Goal: Task Accomplishment & Management: Complete application form

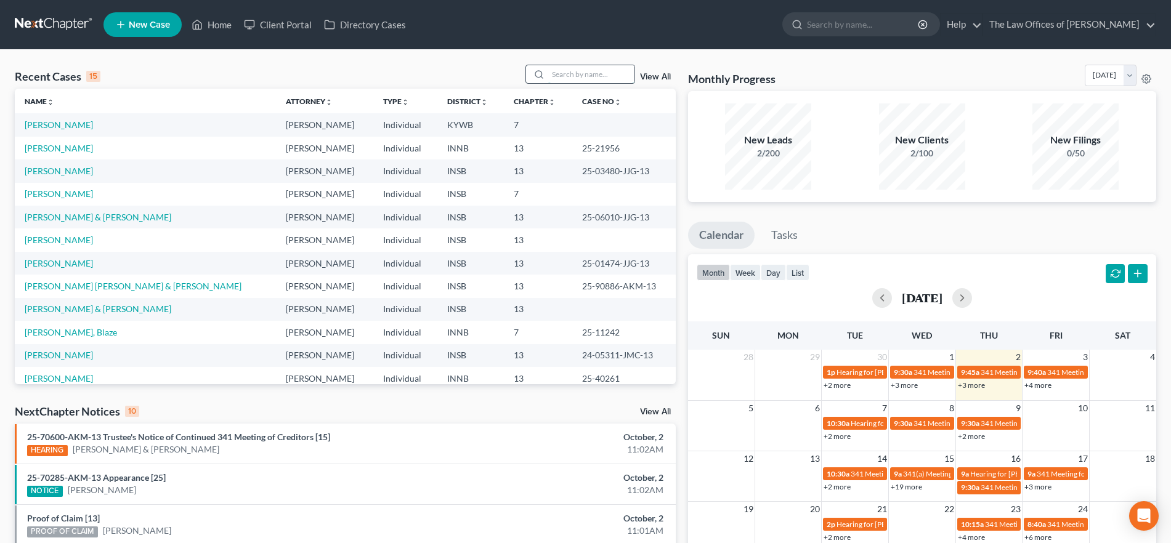
click at [578, 73] on input "search" at bounding box center [591, 74] width 86 height 18
type input "kent"
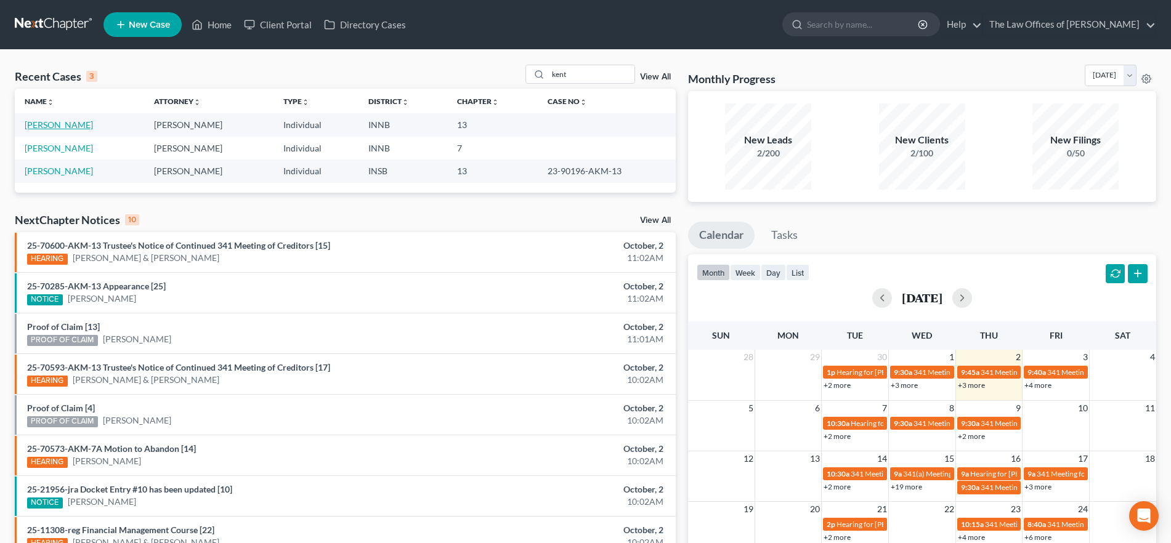
click at [33, 126] on link "[PERSON_NAME]" at bounding box center [59, 125] width 68 height 10
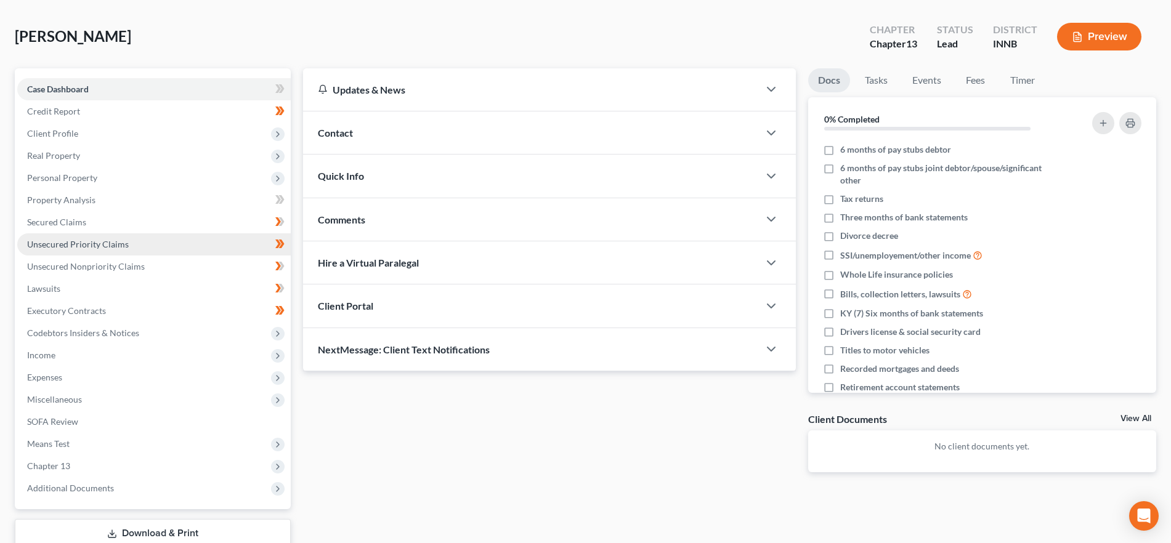
scroll to position [77, 0]
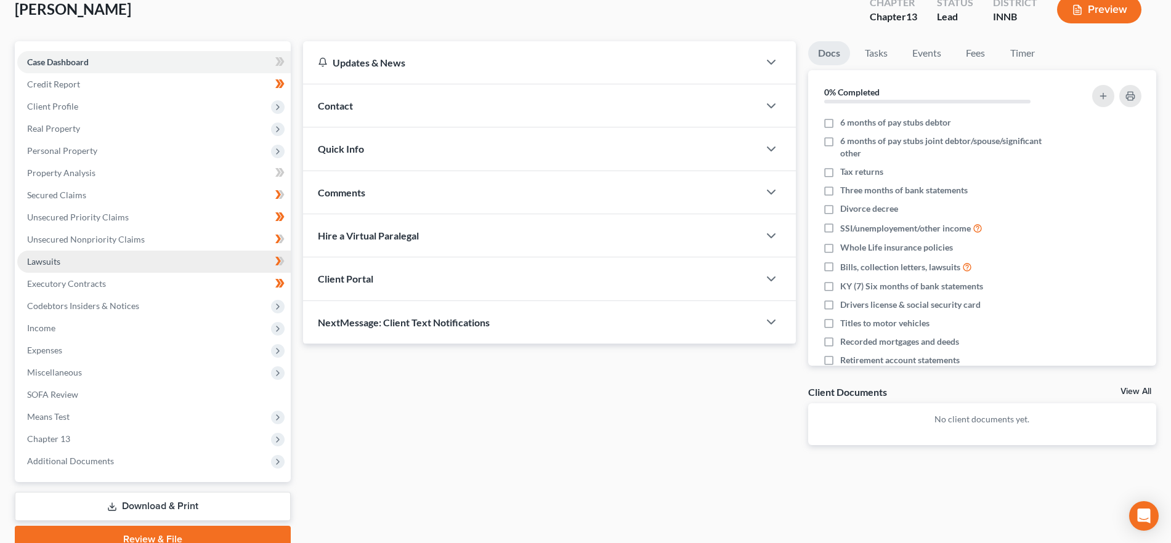
click at [94, 267] on link "Lawsuits" at bounding box center [154, 262] width 274 height 22
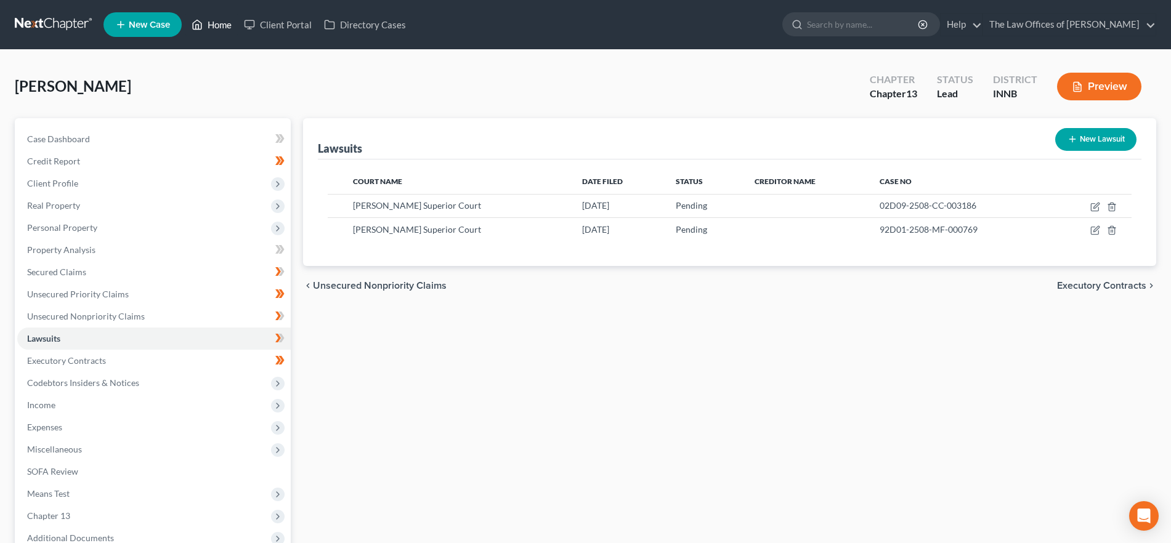
click at [194, 23] on icon at bounding box center [197, 24] width 11 height 15
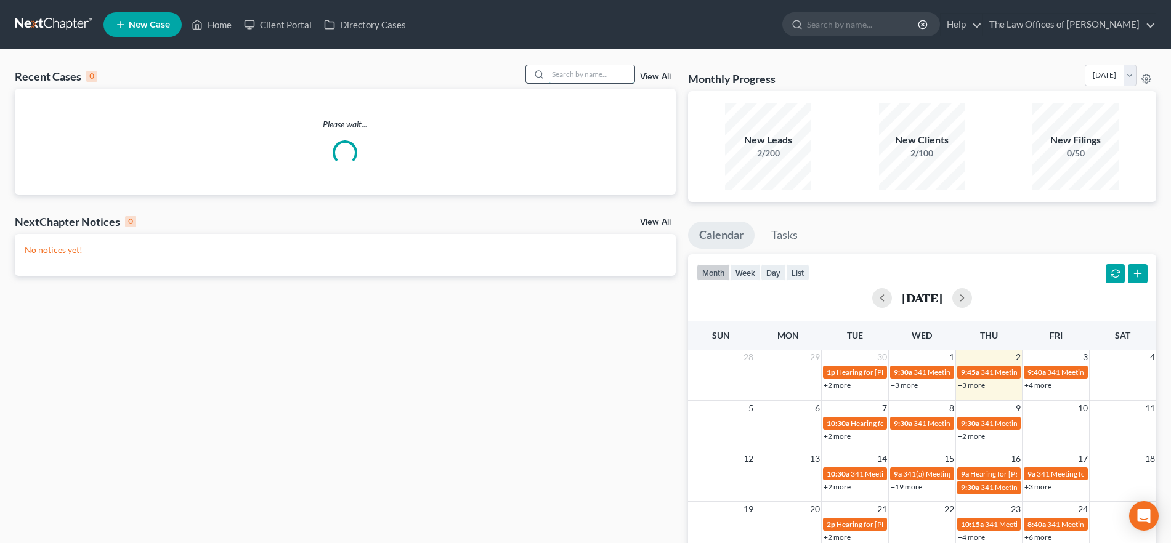
click at [612, 74] on input "search" at bounding box center [591, 74] width 86 height 18
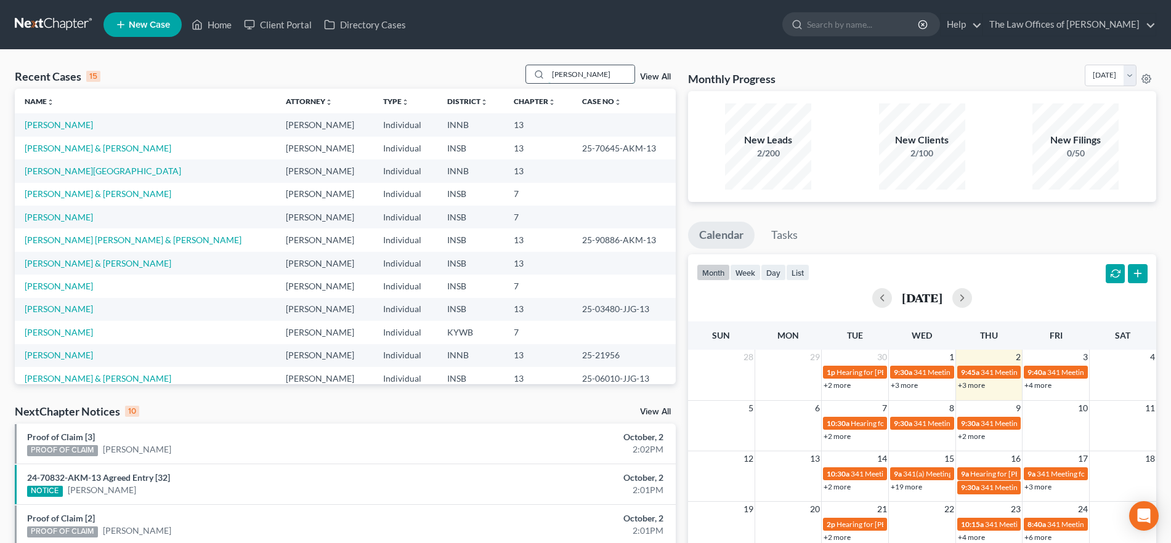
type input "[PERSON_NAME]"
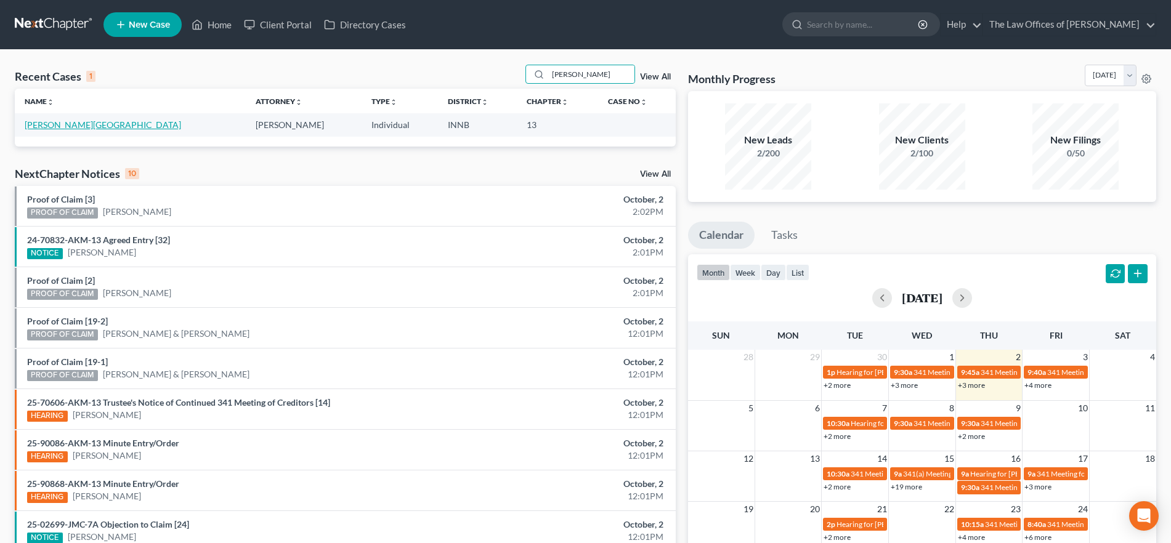
click at [50, 121] on link "[PERSON_NAME][GEOGRAPHIC_DATA]" at bounding box center [103, 125] width 156 height 10
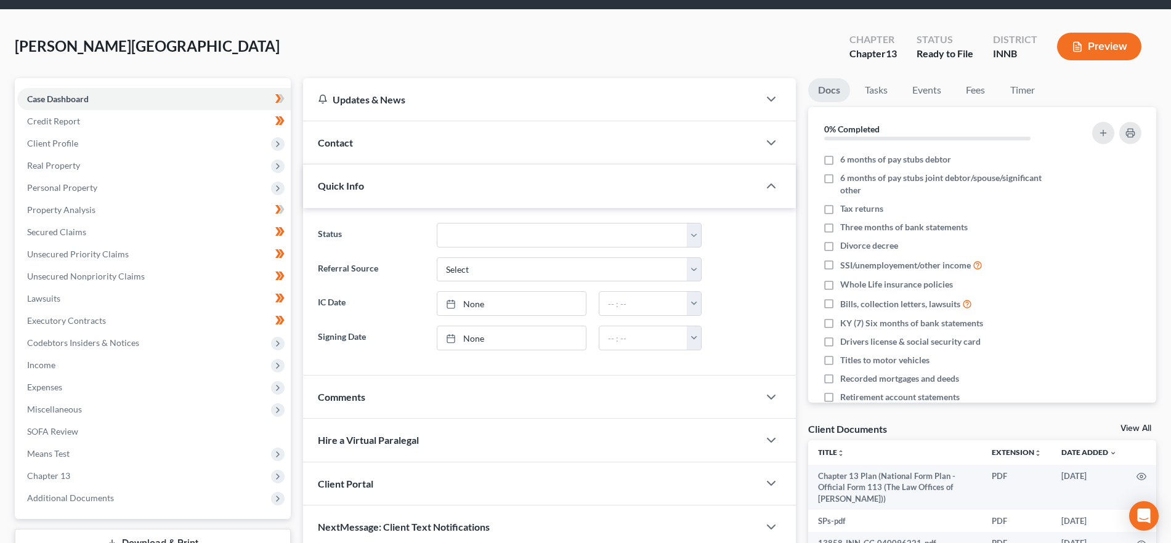
scroll to position [77, 0]
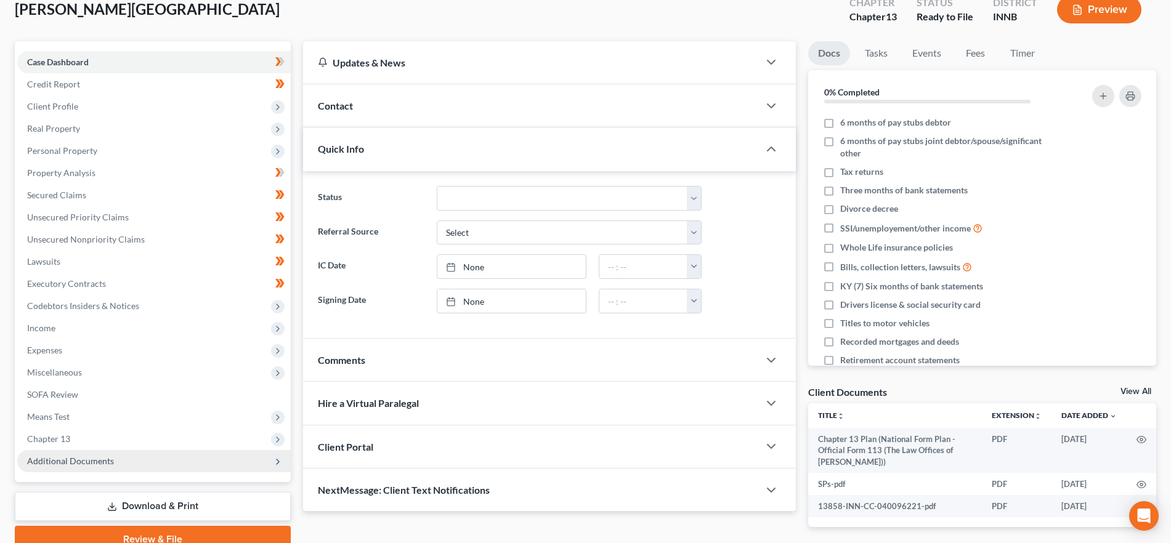
click at [182, 461] on span "Additional Documents" at bounding box center [154, 461] width 274 height 22
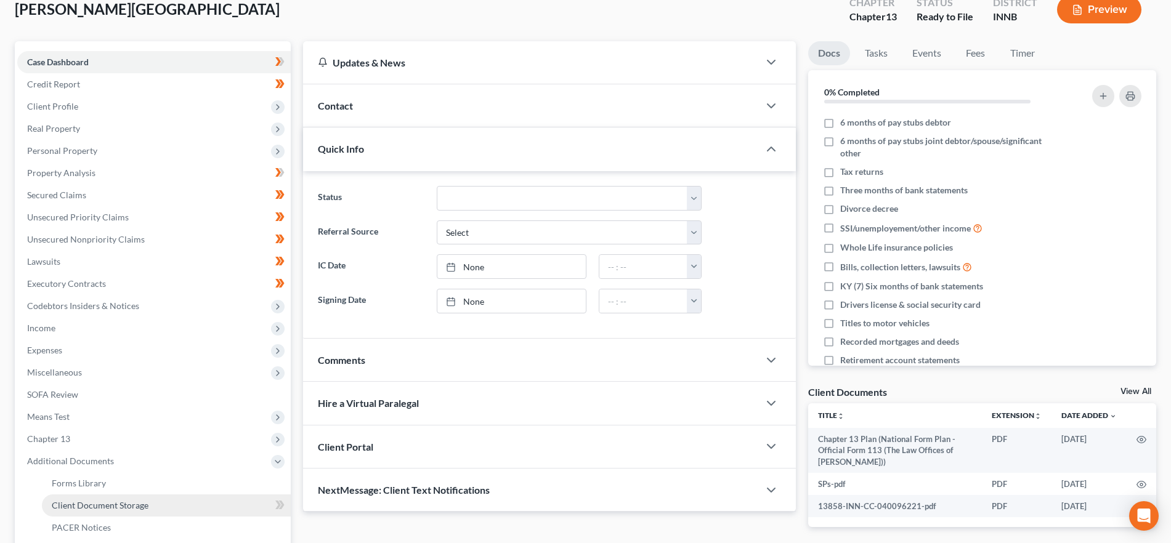
click at [137, 502] on span "Client Document Storage" at bounding box center [100, 505] width 97 height 10
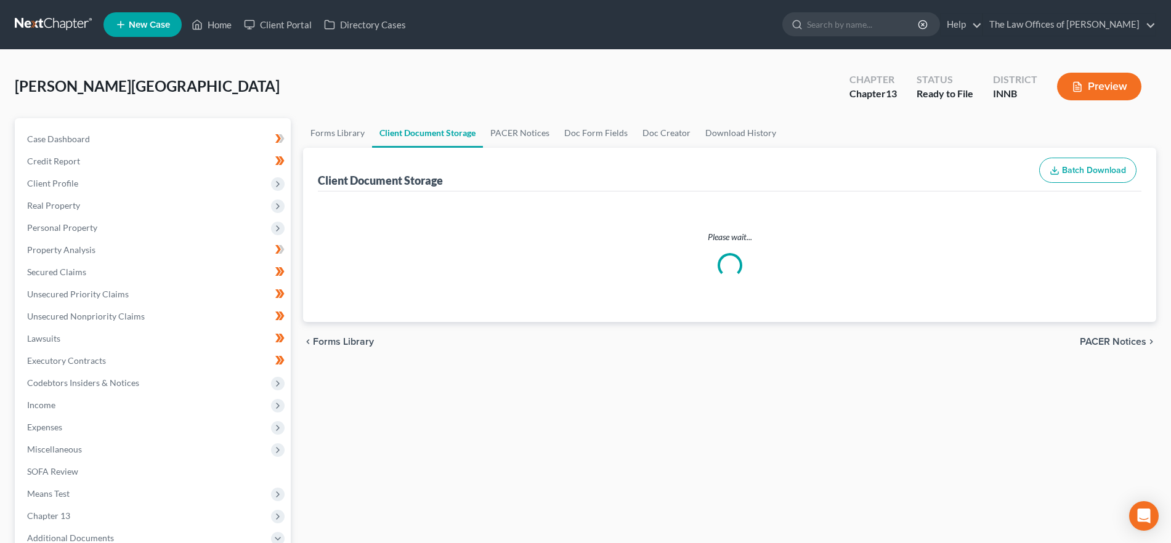
select select "0"
select select "8"
select select "2"
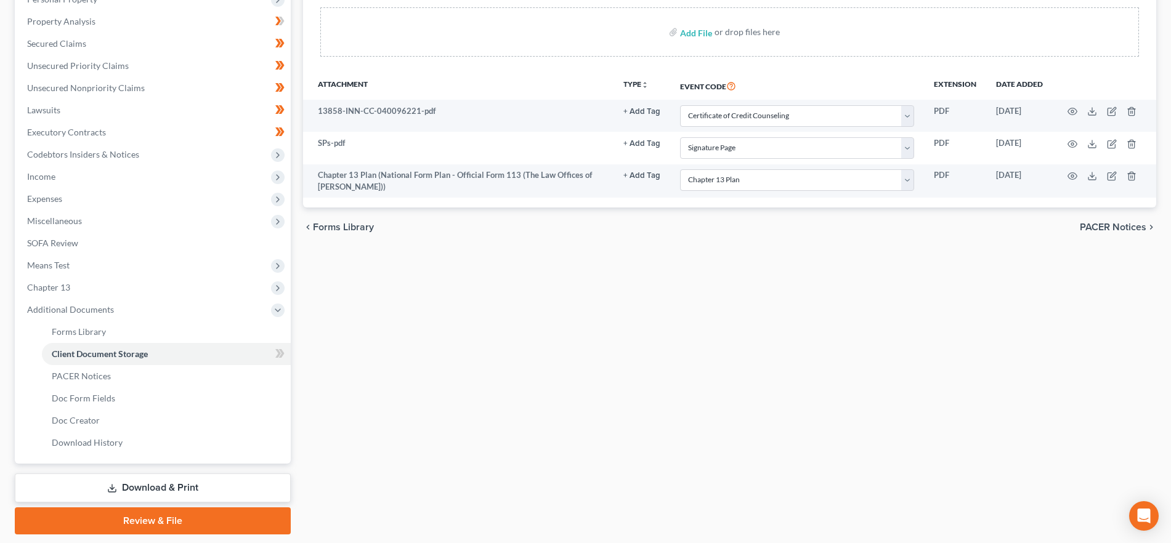
scroll to position [231, 0]
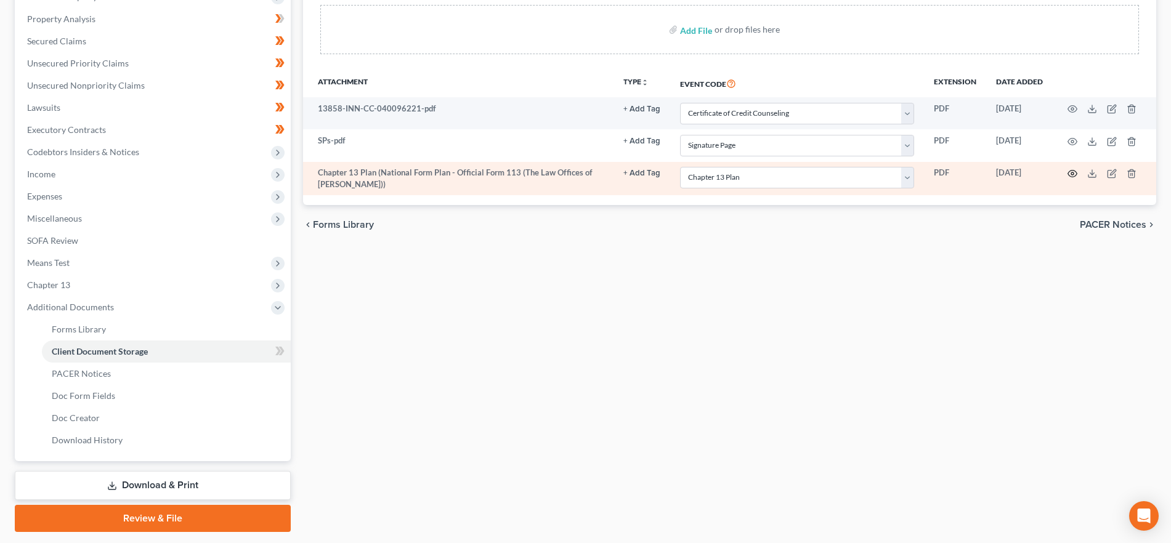
click at [1070, 173] on icon "button" at bounding box center [1073, 174] width 10 height 10
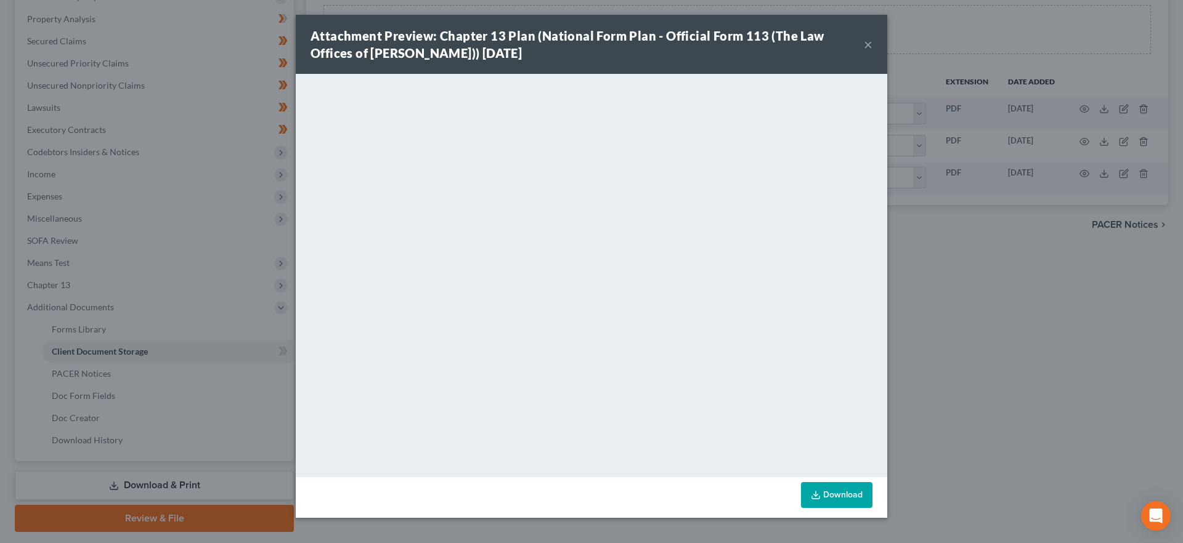
click at [870, 43] on button "×" at bounding box center [868, 44] width 9 height 15
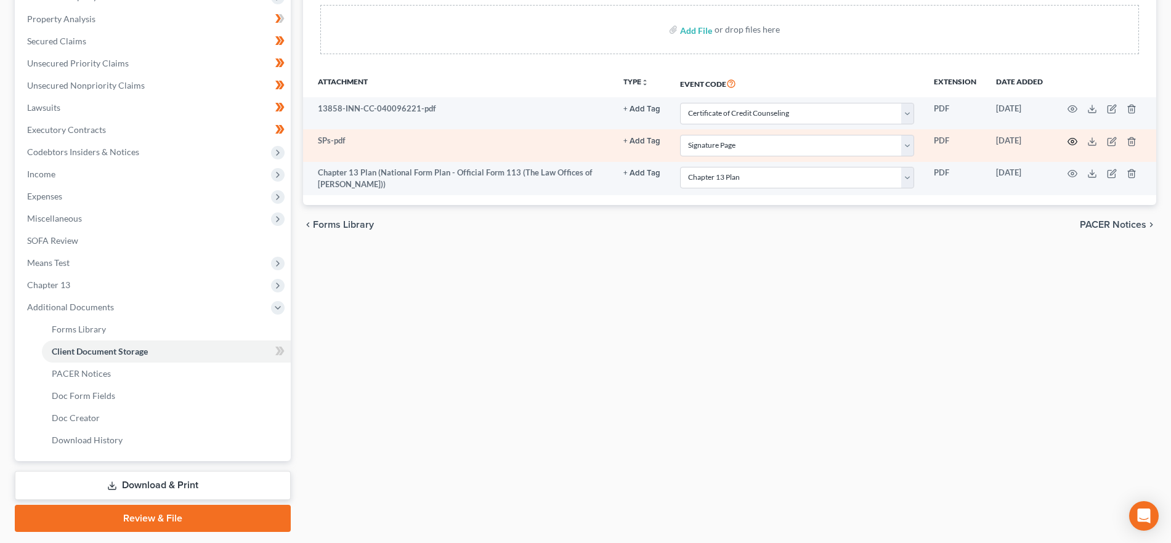
click at [1072, 139] on icon "button" at bounding box center [1073, 142] width 10 height 10
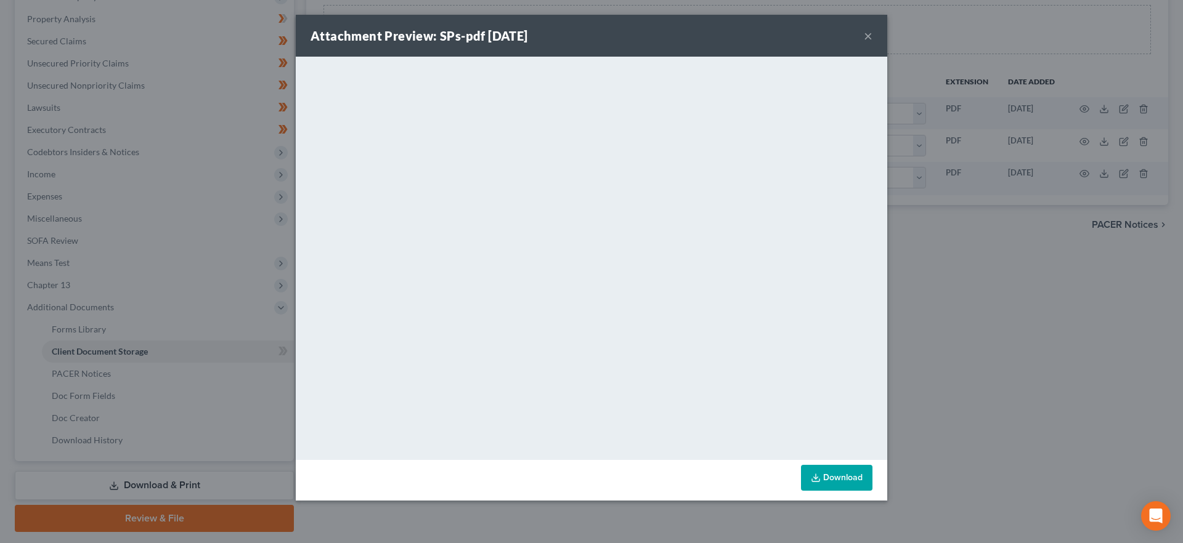
click at [865, 31] on button "×" at bounding box center [868, 35] width 9 height 15
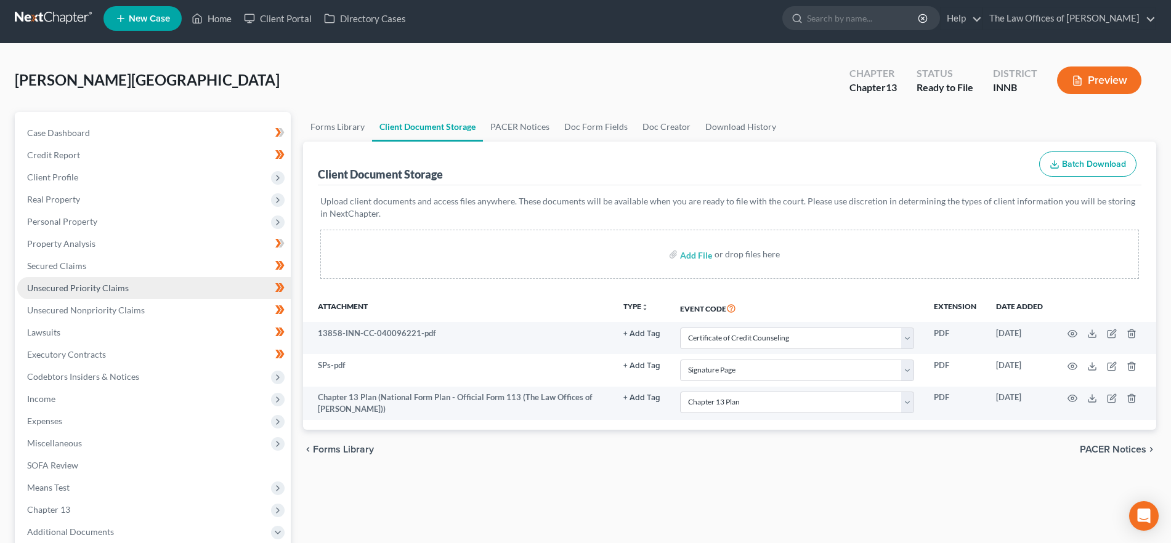
scroll to position [0, 0]
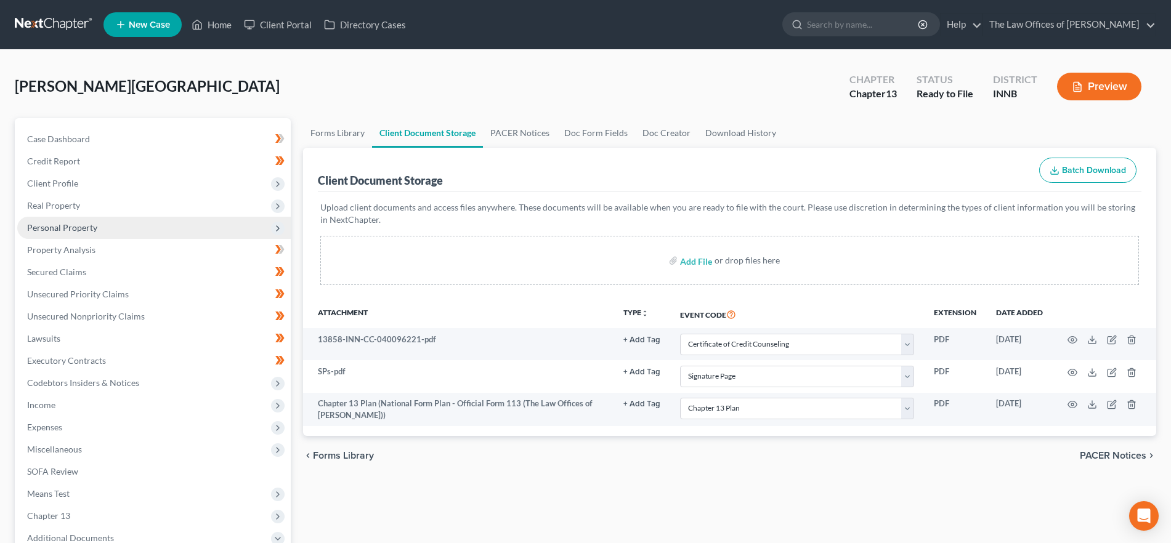
click at [94, 229] on span "Personal Property" at bounding box center [62, 227] width 70 height 10
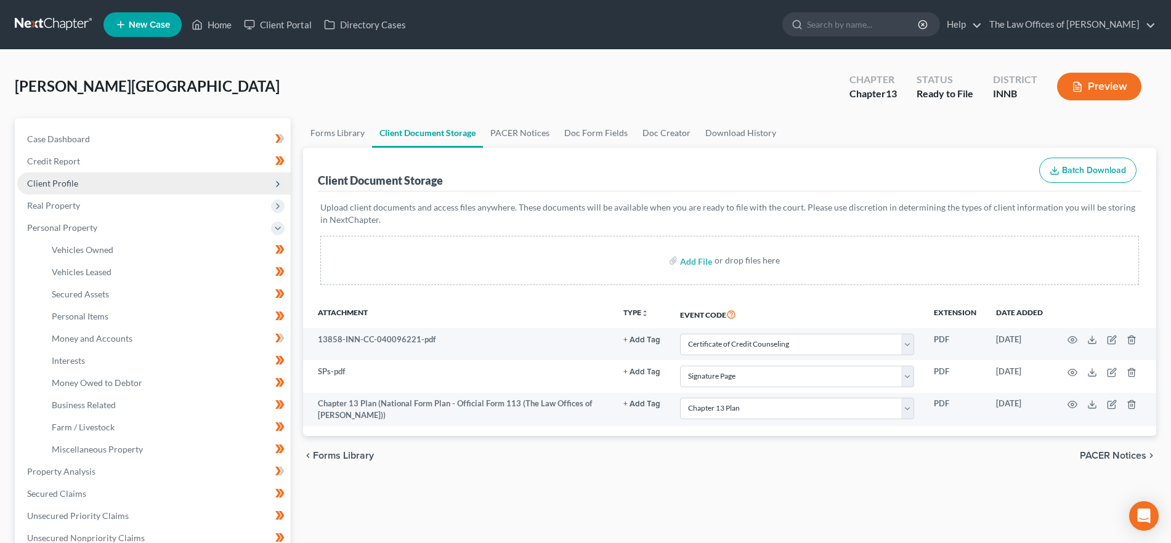
click at [73, 182] on span "Client Profile" at bounding box center [52, 183] width 51 height 10
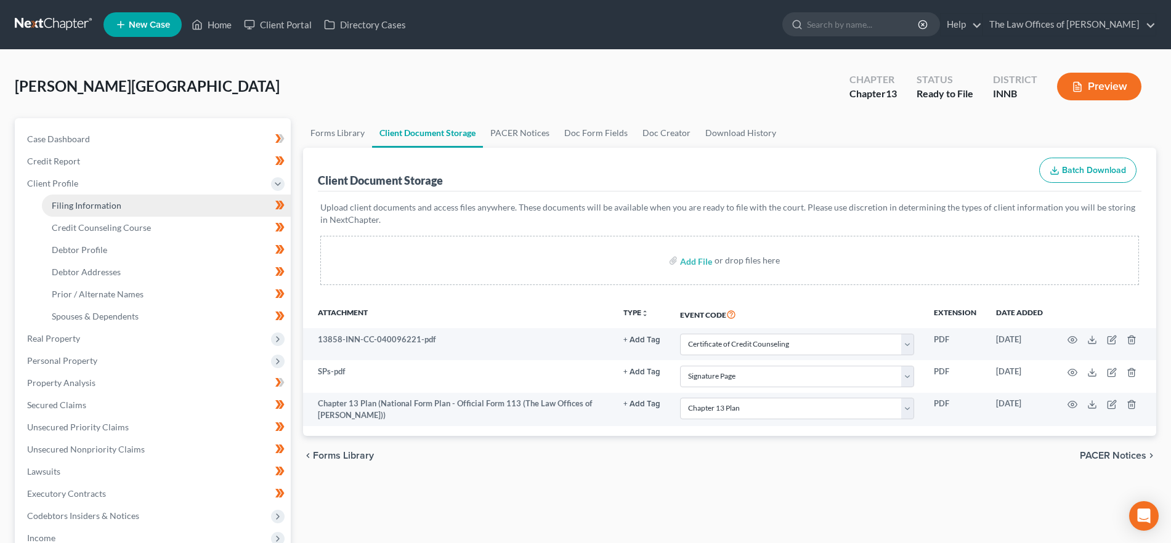
click at [76, 203] on span "Filing Information" at bounding box center [87, 205] width 70 height 10
select select "1"
select select "0"
select select "3"
select select "15"
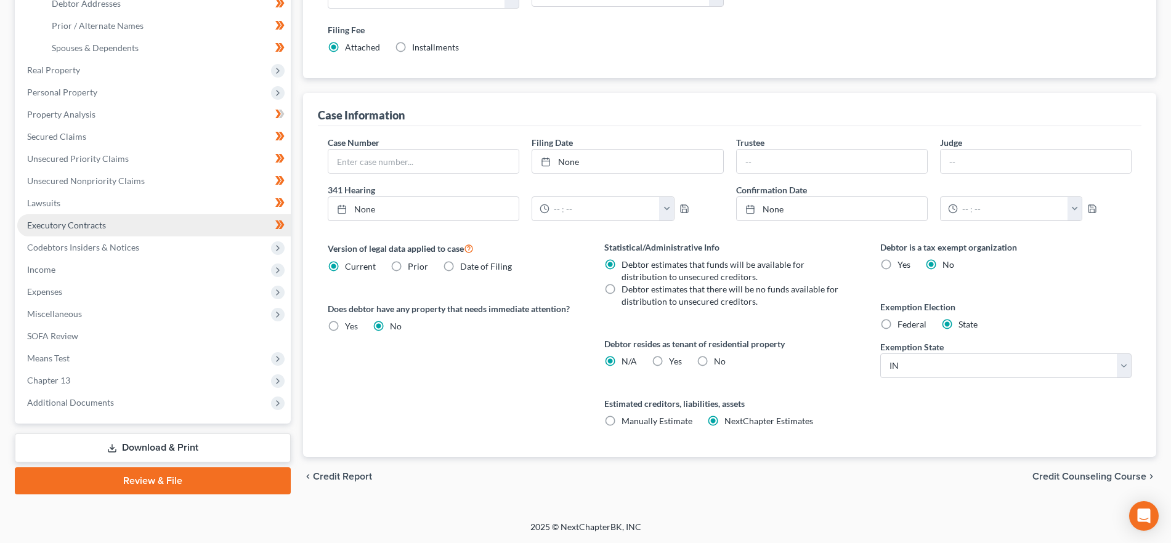
scroll to position [192, 0]
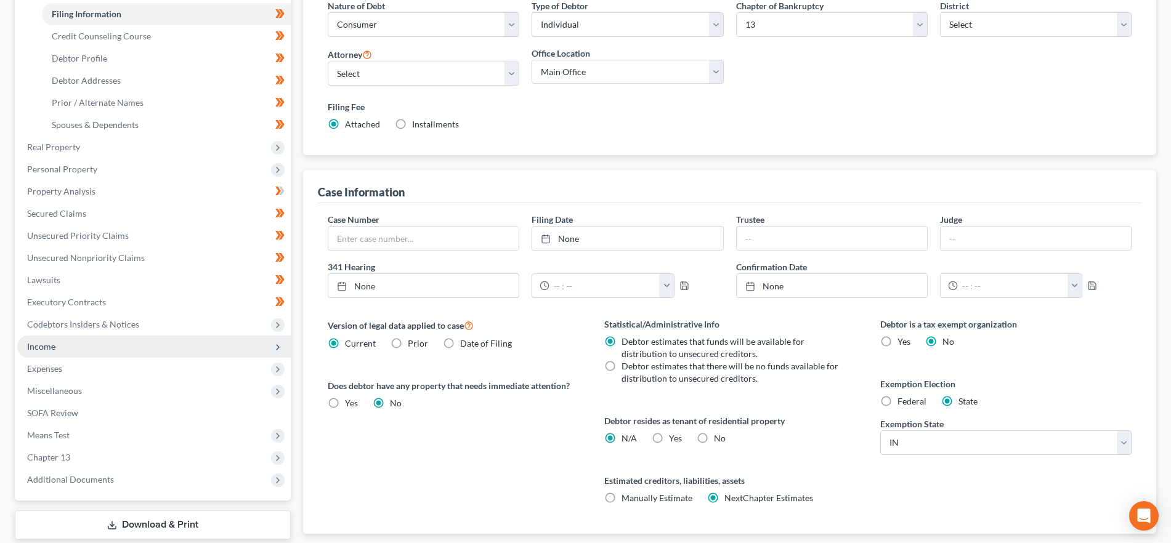
click at [65, 345] on span "Income" at bounding box center [154, 347] width 274 height 22
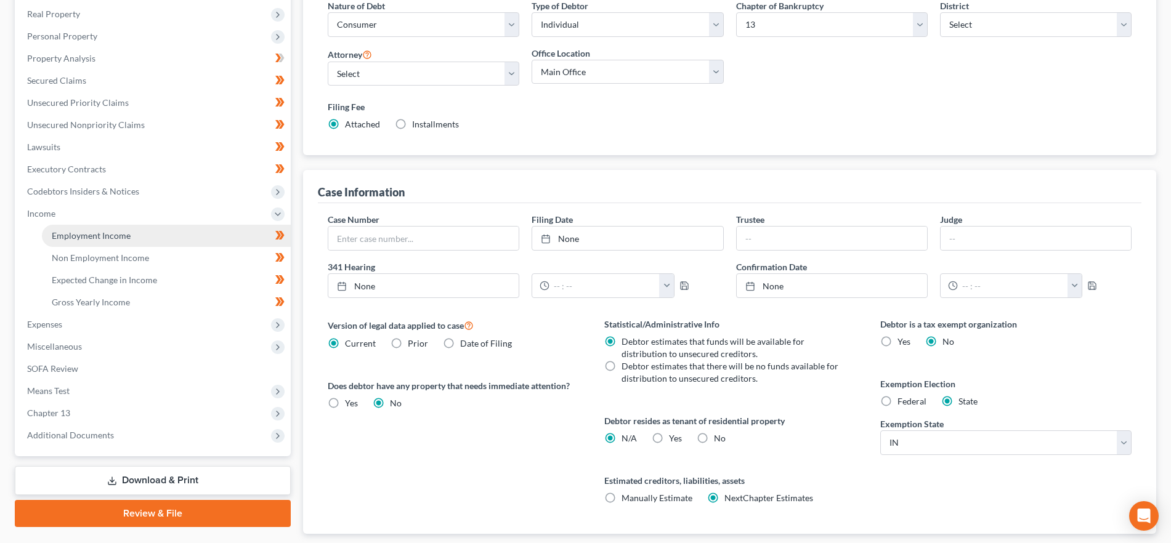
click at [105, 236] on span "Employment Income" at bounding box center [91, 235] width 79 height 10
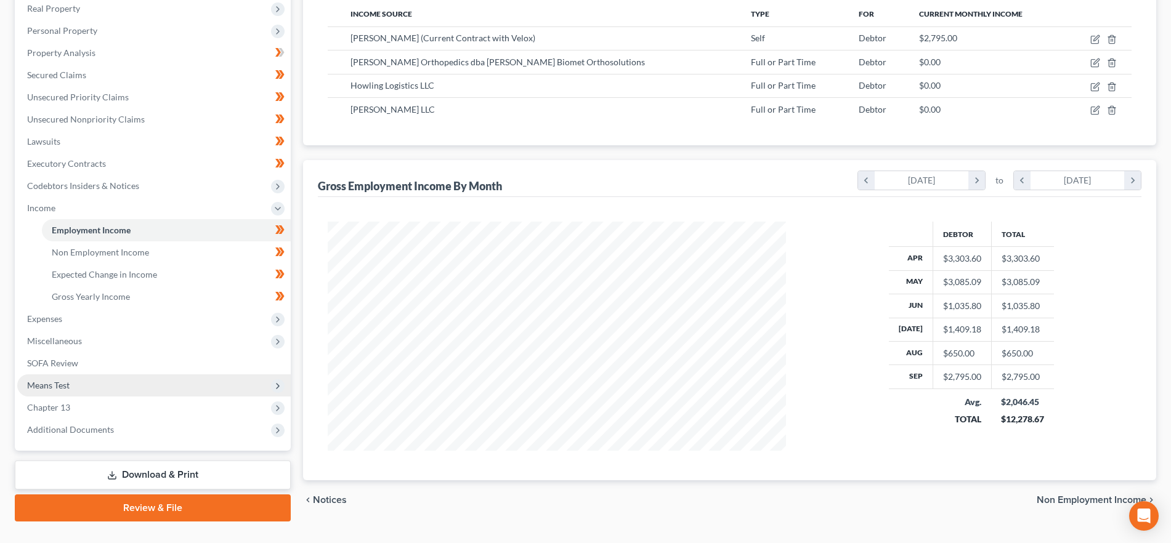
scroll to position [222, 0]
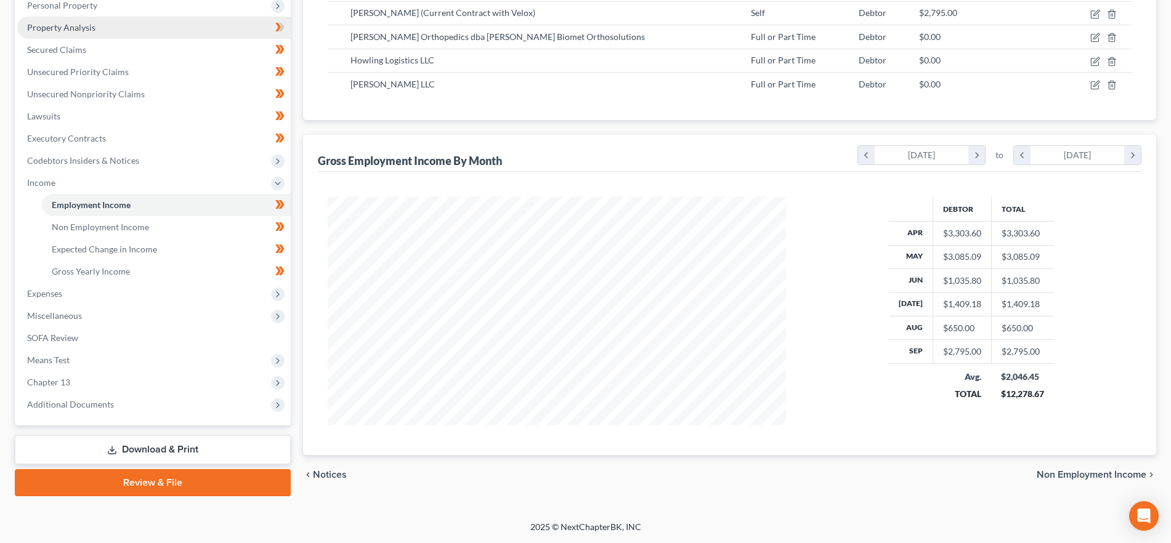
click at [102, 28] on link "Property Analysis" at bounding box center [154, 28] width 274 height 22
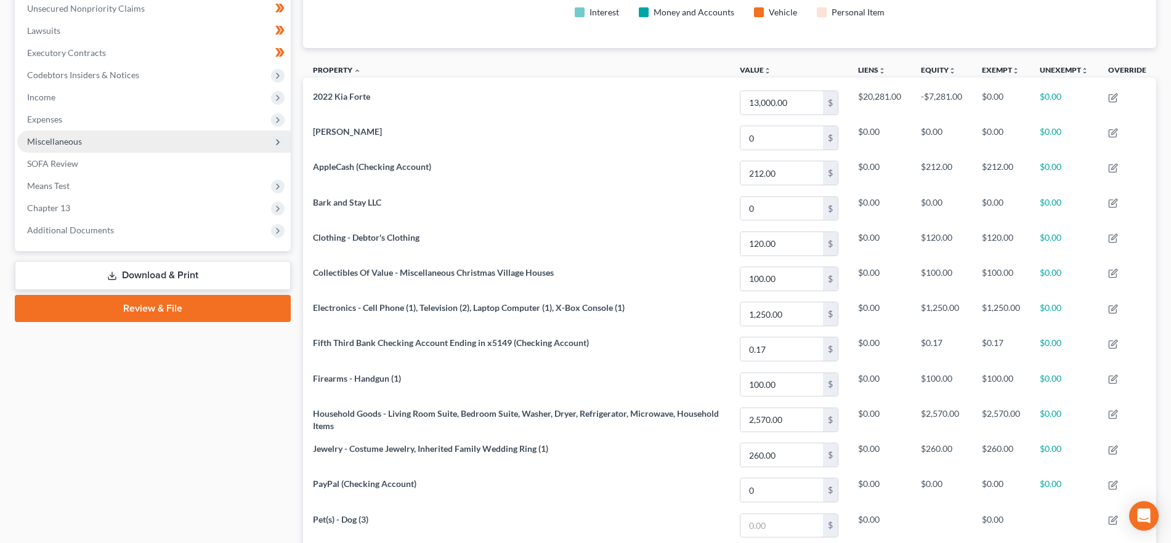
click at [91, 142] on span "Miscellaneous" at bounding box center [154, 142] width 274 height 22
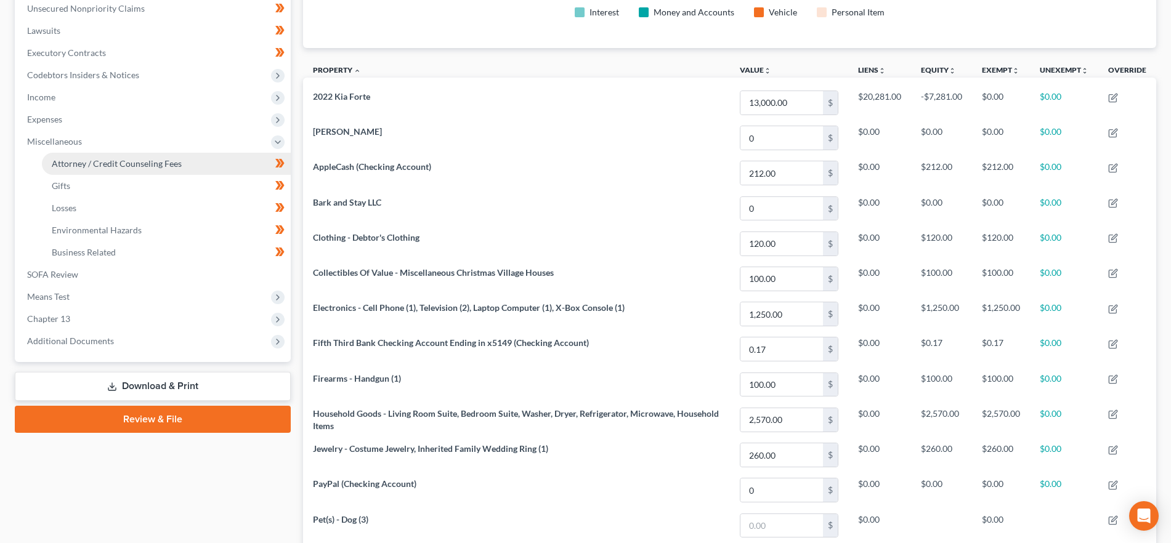
click at [103, 160] on span "Attorney / Credit Counseling Fees" at bounding box center [117, 163] width 130 height 10
select select "3"
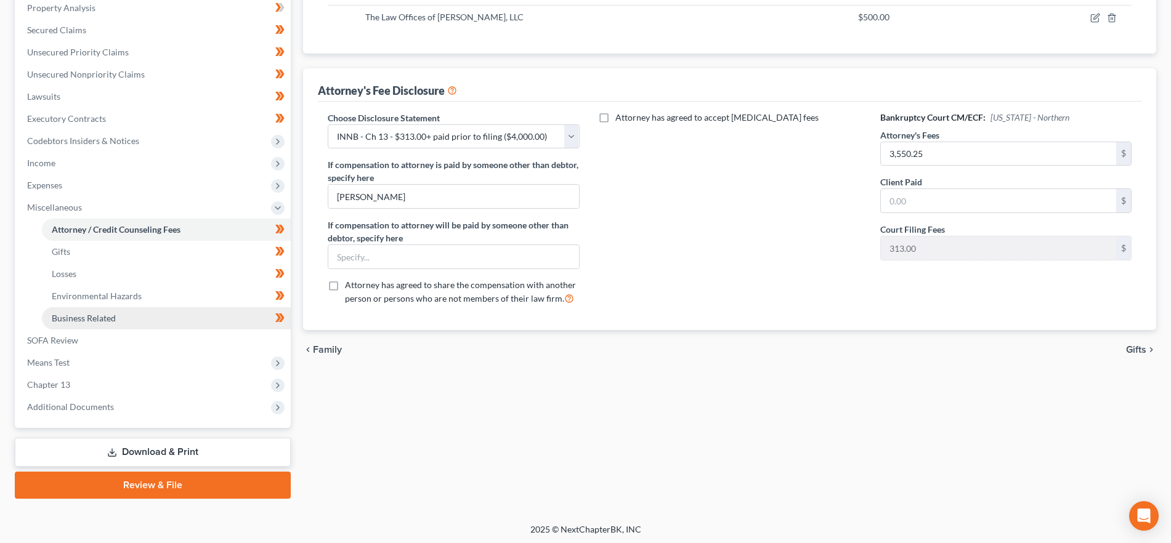
scroll to position [245, 0]
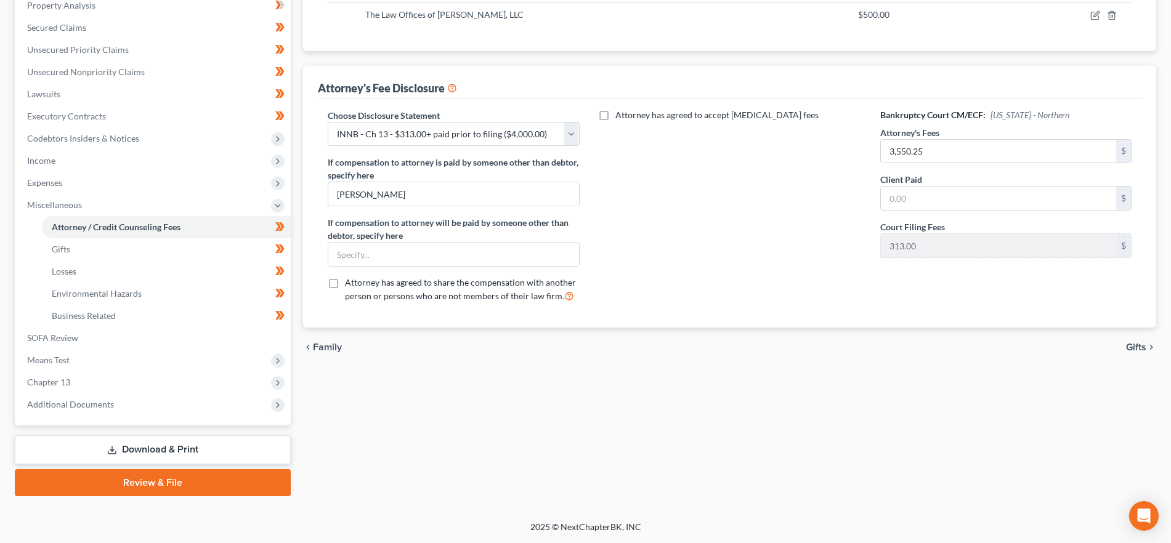
click at [197, 481] on link "Review & File" at bounding box center [153, 482] width 276 height 27
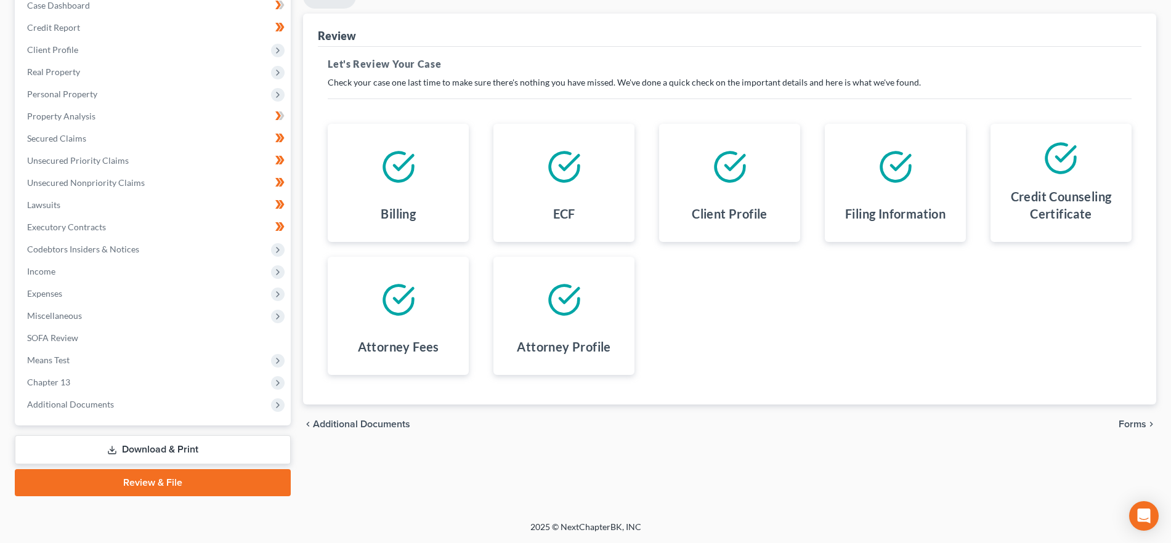
click at [1119, 421] on span "Forms" at bounding box center [1133, 425] width 28 height 10
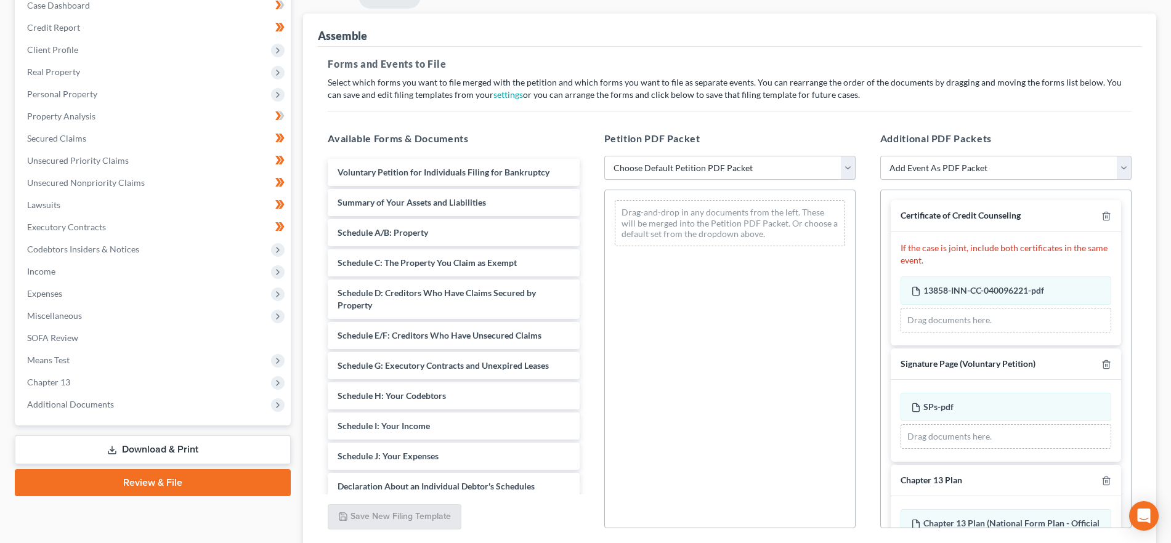
click at [653, 161] on select "Choose Default Petition PDF Packet Emergency Filing (Voluntary Petition and Cre…" at bounding box center [729, 168] width 251 height 25
select select "1"
click at [604, 156] on select "Choose Default Petition PDF Packet Emergency Filing (Voluntary Petition and Cre…" at bounding box center [729, 168] width 251 height 25
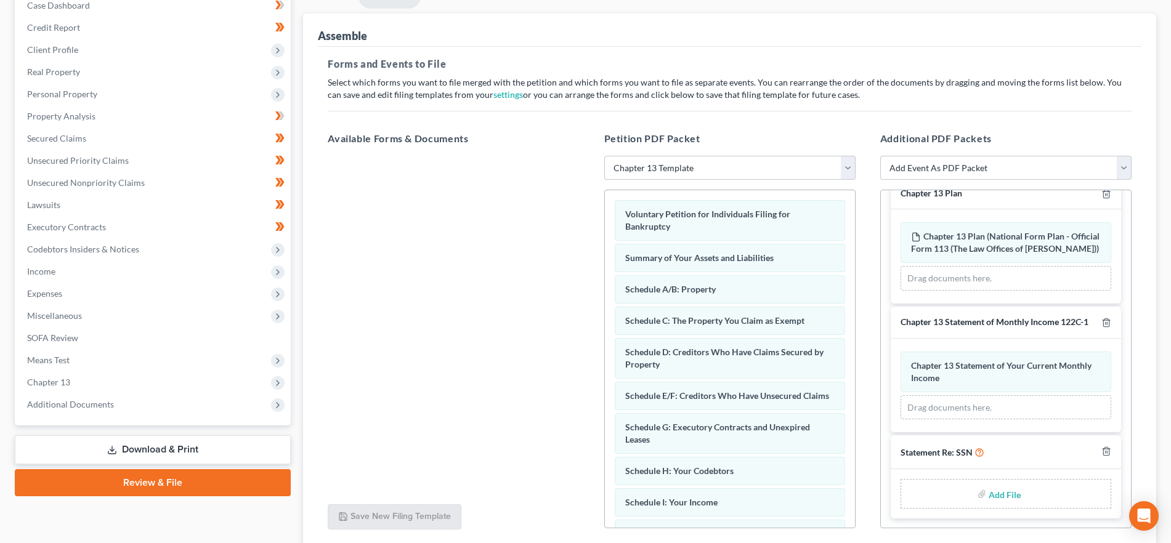
click at [1001, 490] on input "file" at bounding box center [1004, 494] width 30 height 22
type input "C:\fakepath\SSN - WS.pdf"
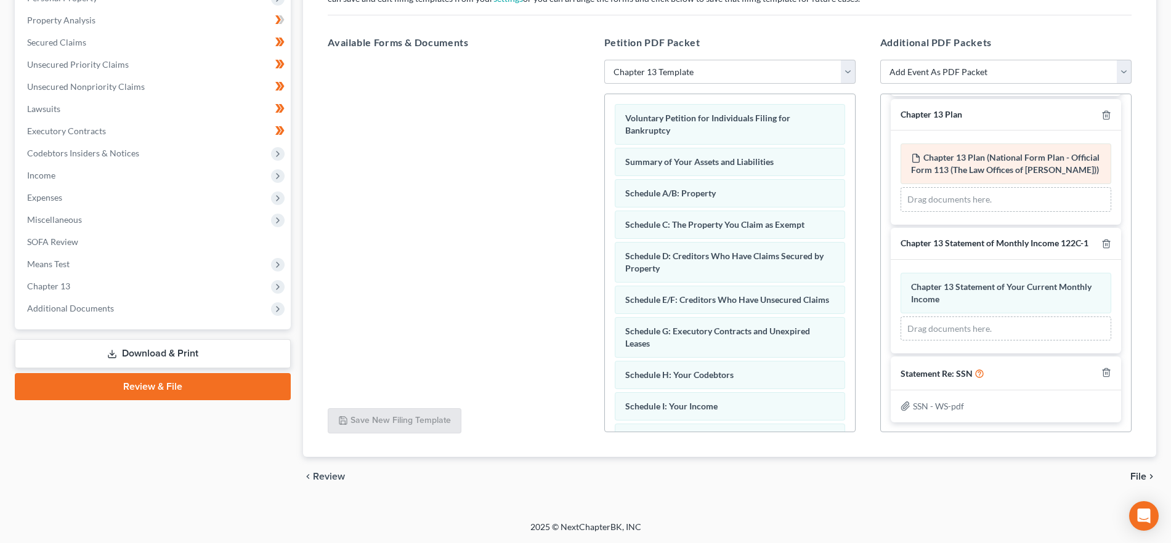
scroll to position [294, 0]
click at [1140, 476] on span "File" at bounding box center [1139, 477] width 16 height 10
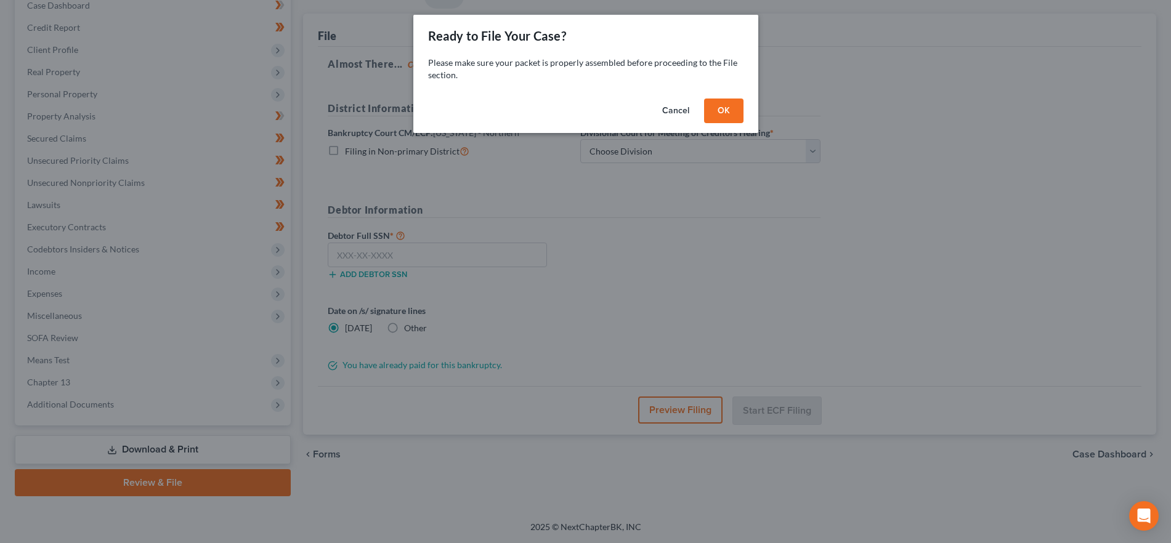
scroll to position [134, 0]
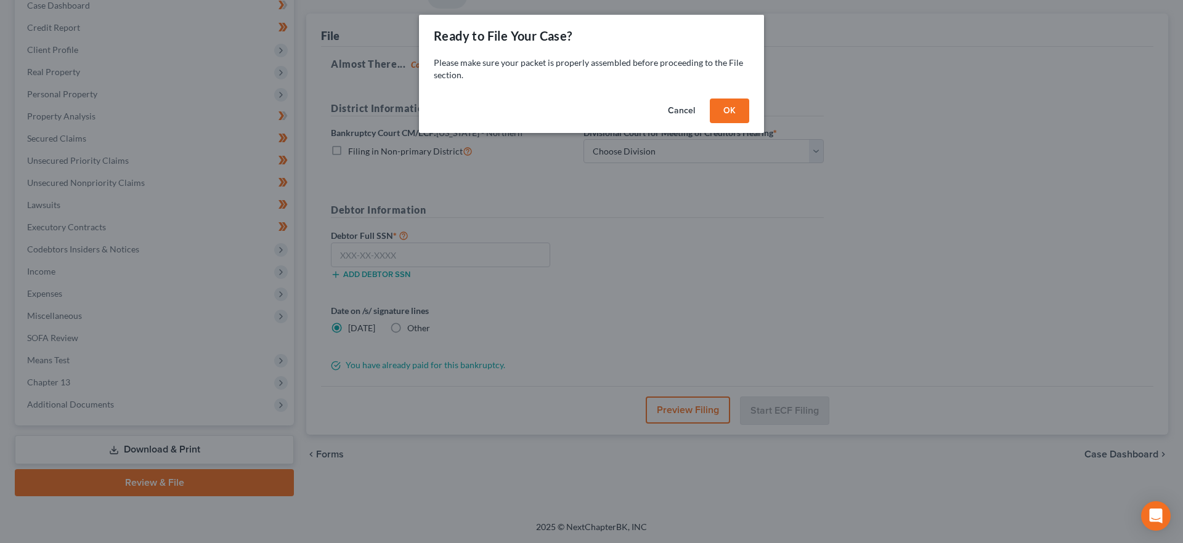
drag, startPoint x: 730, startPoint y: 107, endPoint x: 731, endPoint y: 116, distance: 9.3
click at [730, 107] on button "OK" at bounding box center [729, 111] width 39 height 25
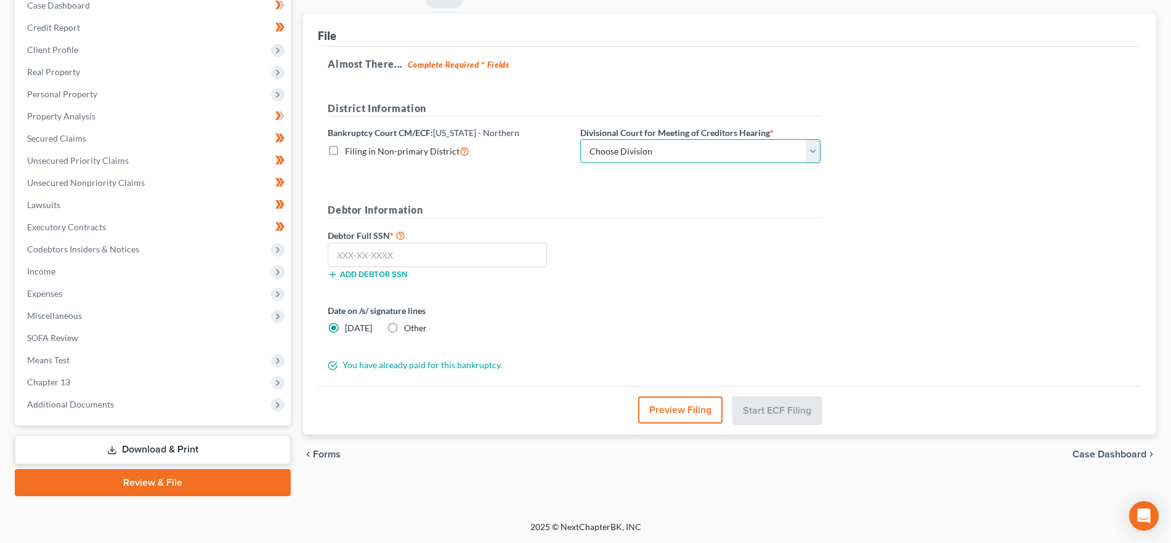
click at [652, 141] on select "Choose Division [GEOGRAPHIC_DATA][PERSON_NAME][GEOGRAPHIC_DATA] [GEOGRAPHIC_DAT…" at bounding box center [700, 151] width 240 height 25
select select "3"
click at [580, 139] on select "Choose Division [GEOGRAPHIC_DATA][PERSON_NAME][GEOGRAPHIC_DATA] [GEOGRAPHIC_DAT…" at bounding box center [700, 151] width 240 height 25
click at [407, 245] on input "text" at bounding box center [437, 255] width 219 height 25
paste input "366-86-6210"
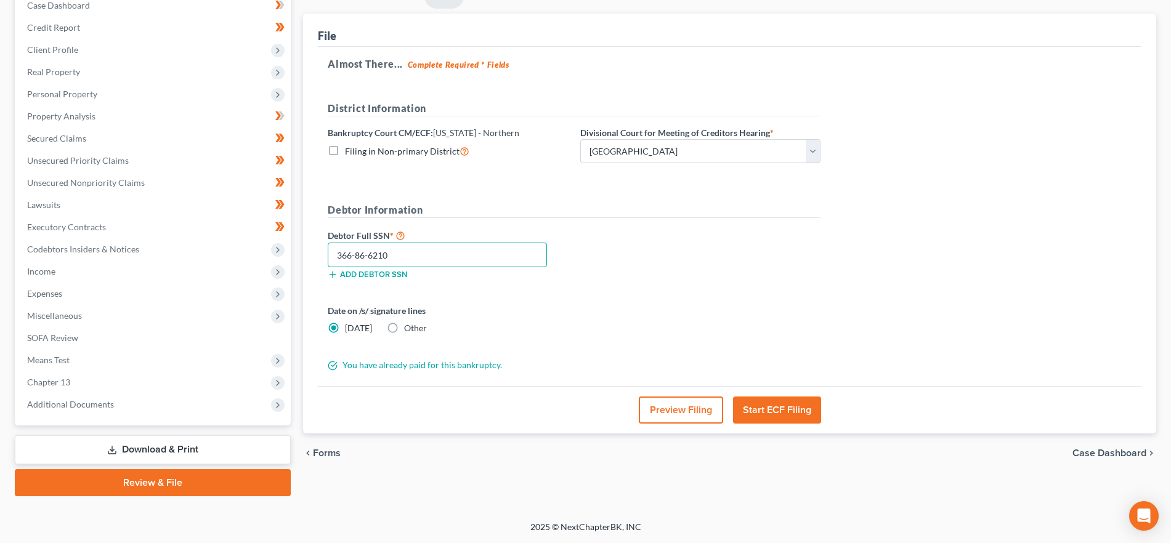
type input "366-86-6210"
click at [652, 415] on button "Preview Filing" at bounding box center [681, 410] width 84 height 27
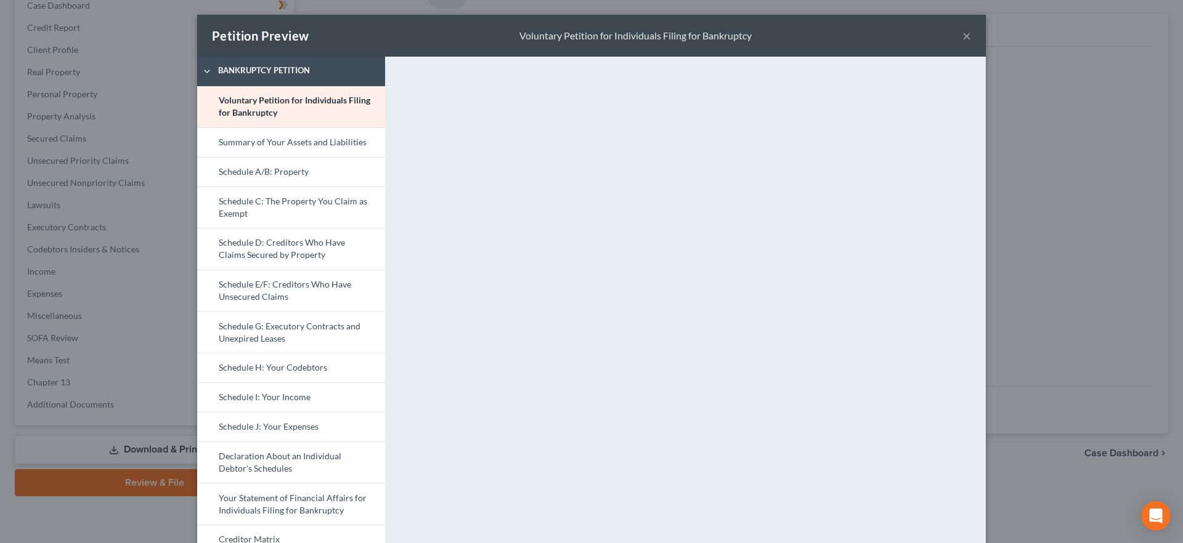
drag, startPoint x: 961, startPoint y: 31, endPoint x: 962, endPoint y: 40, distance: 9.3
click at [962, 31] on button "×" at bounding box center [966, 35] width 9 height 15
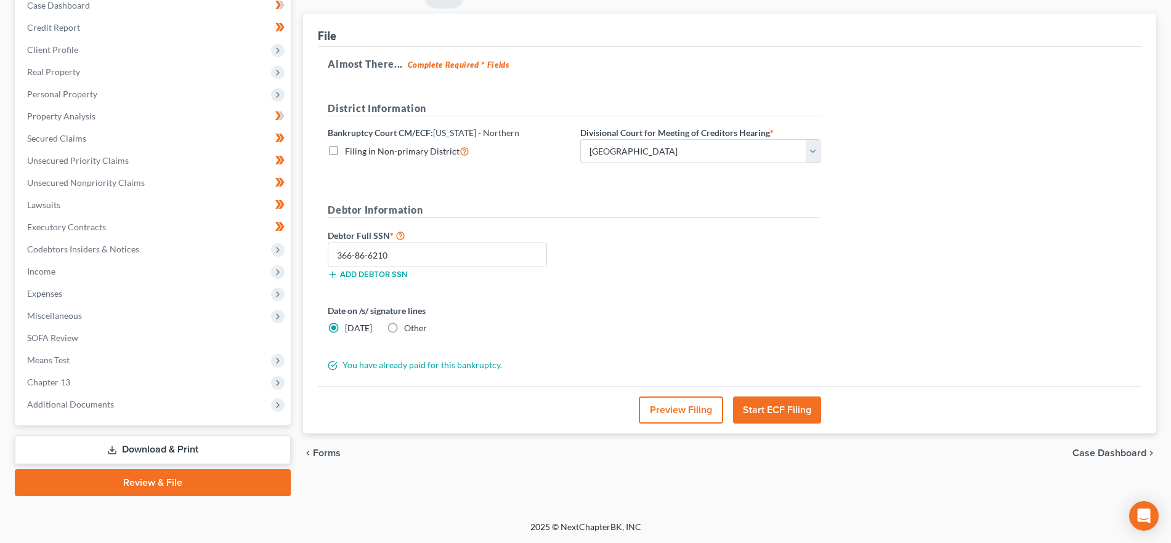
click at [805, 404] on button "Start ECF Filing" at bounding box center [777, 410] width 88 height 27
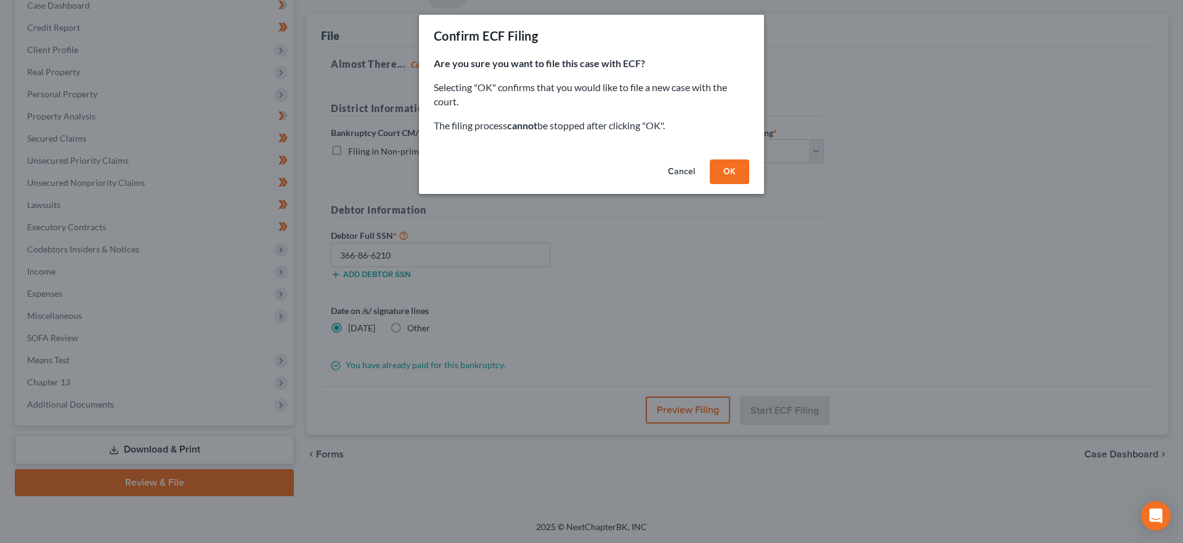
drag, startPoint x: 737, startPoint y: 178, endPoint x: 1054, endPoint y: 261, distance: 326.7
click at [737, 177] on button "OK" at bounding box center [729, 172] width 39 height 25
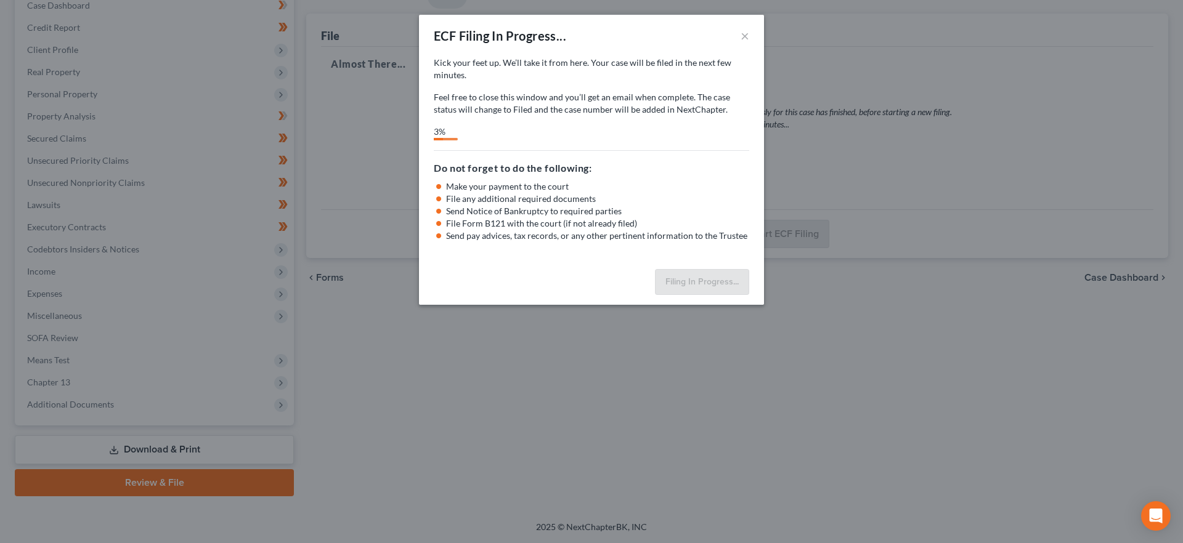
select select "3"
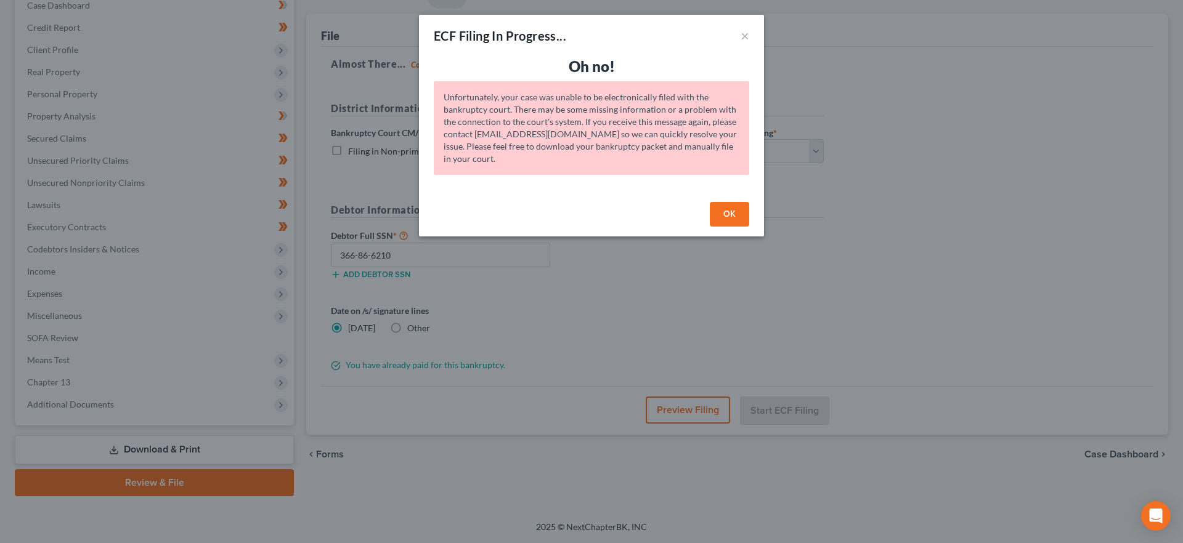
click at [734, 215] on button "OK" at bounding box center [729, 214] width 39 height 25
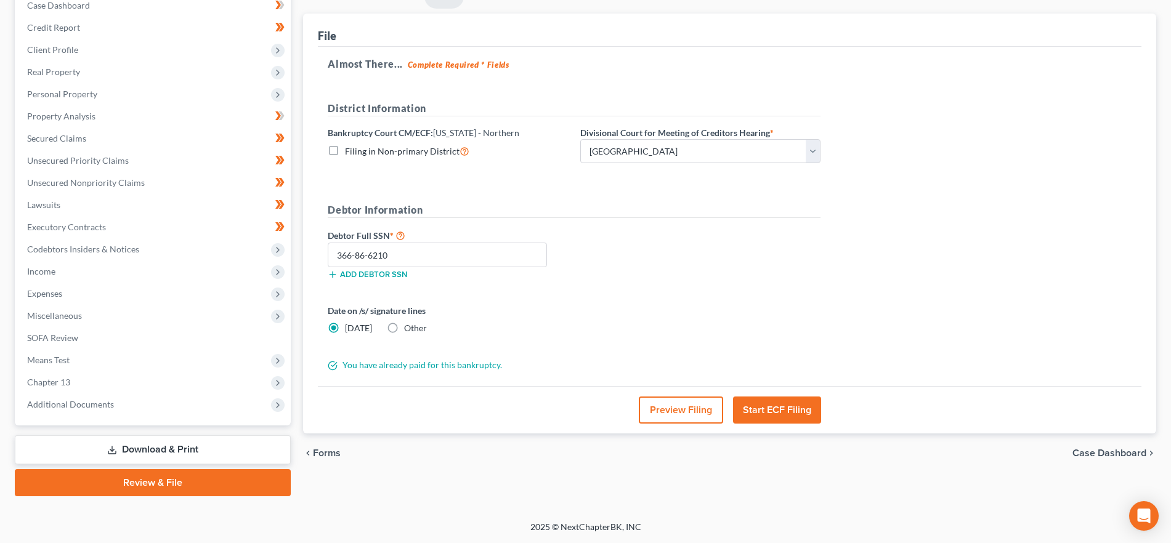
click at [765, 415] on button "Start ECF Filing" at bounding box center [777, 410] width 88 height 27
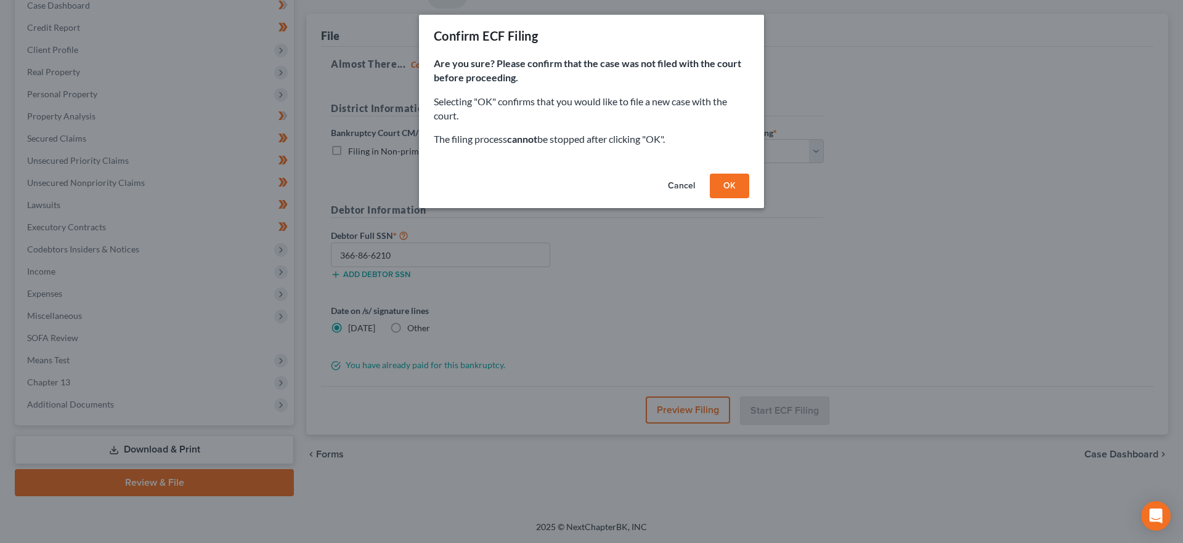
click at [723, 181] on button "OK" at bounding box center [729, 186] width 39 height 25
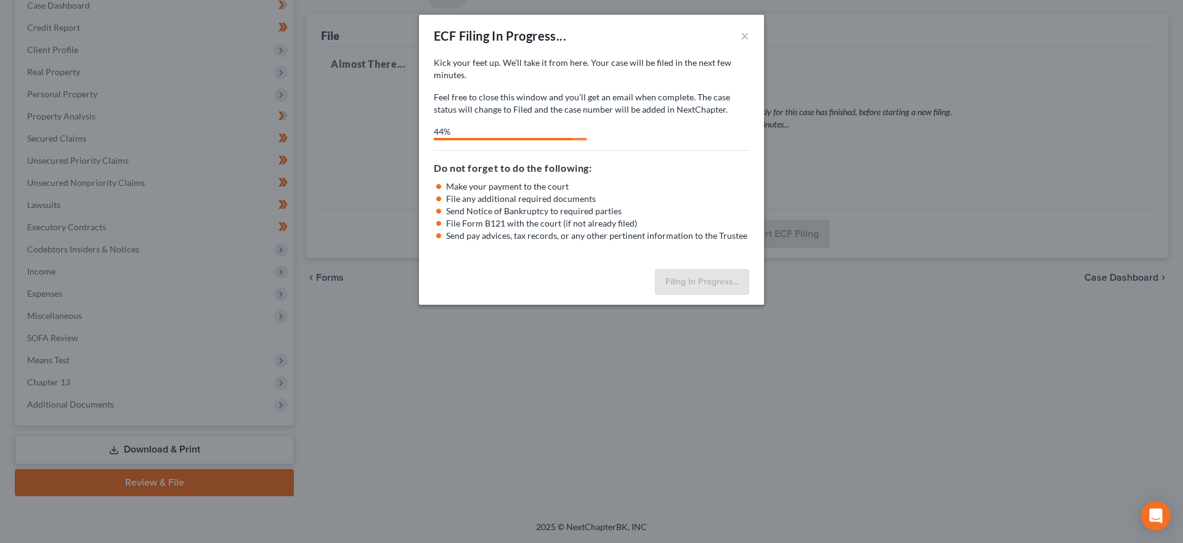
select select "3"
